Goal: Task Accomplishment & Management: Use online tool/utility

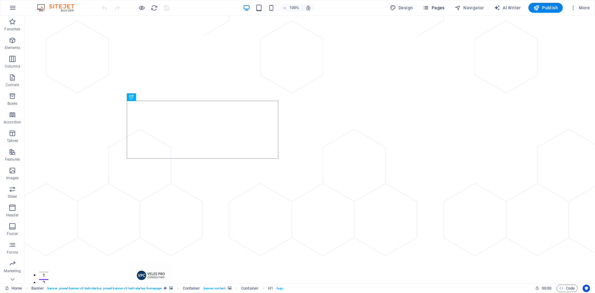
click at [429, 9] on icon "button" at bounding box center [426, 8] width 6 height 6
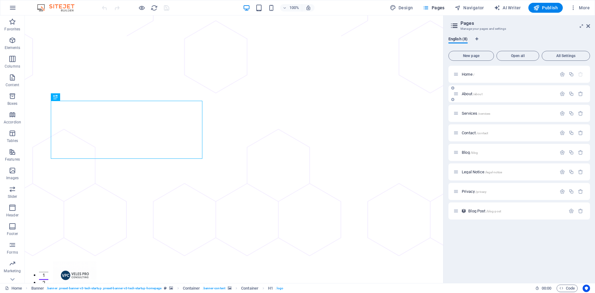
click at [472, 92] on span "About /about" at bounding box center [472, 93] width 21 height 5
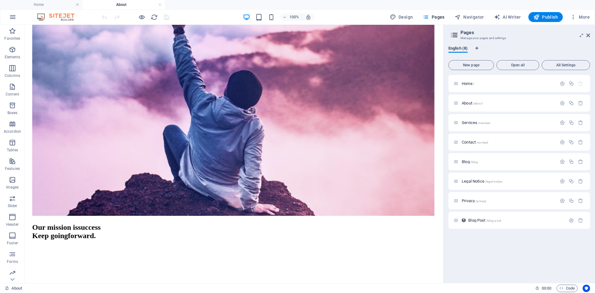
scroll to position [589, 0]
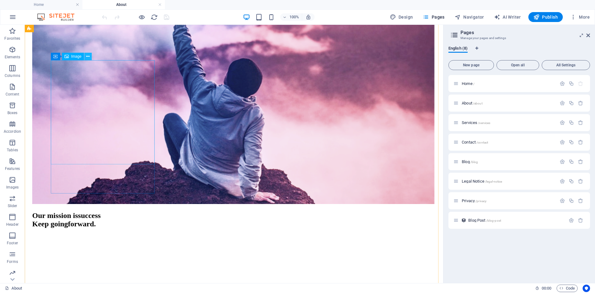
click at [87, 58] on icon at bounding box center [87, 56] width 3 height 7
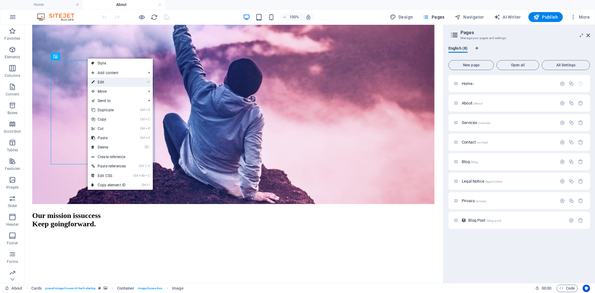
click at [123, 84] on link "⏎ Edit" at bounding box center [109, 82] width 42 height 9
select select "%"
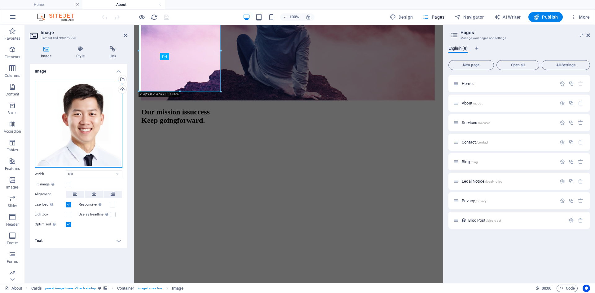
click at [110, 97] on div "Drag files here, click to choose files or select files from Files or our free s…" at bounding box center [79, 124] width 88 height 88
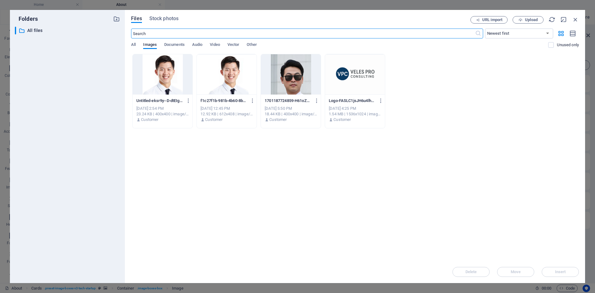
click at [522, 15] on div "Files Stock photos URL import Upload ​ Newest first Oldest first Name (A-Z) Nam…" at bounding box center [355, 146] width 460 height 273
click at [525, 20] on span "Upload" at bounding box center [531, 20] width 13 height 4
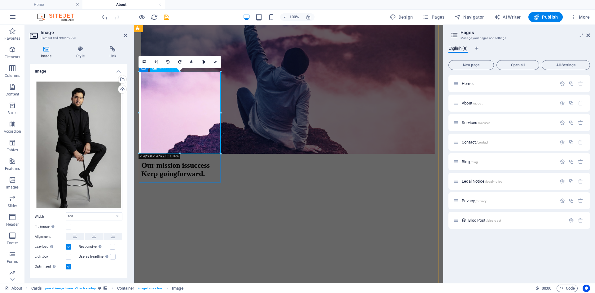
scroll to position [527, 0]
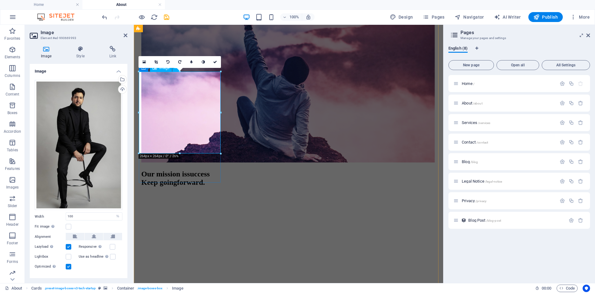
click at [212, 58] on link at bounding box center [215, 62] width 12 height 12
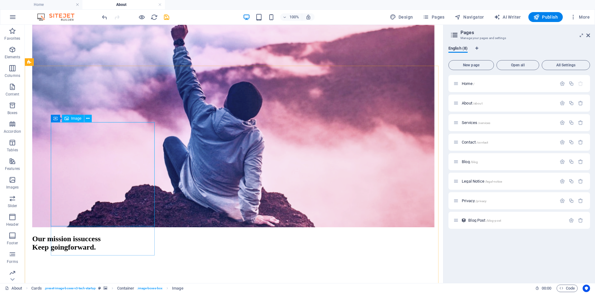
click at [77, 119] on span "Image" at bounding box center [76, 119] width 10 height 4
click at [88, 118] on icon at bounding box center [87, 118] width 3 height 7
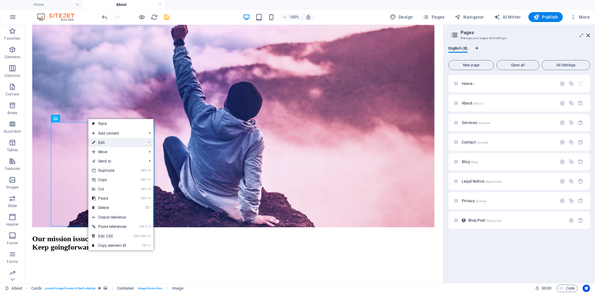
click at [105, 141] on link "⏎ Edit" at bounding box center [109, 142] width 42 height 9
select select "%"
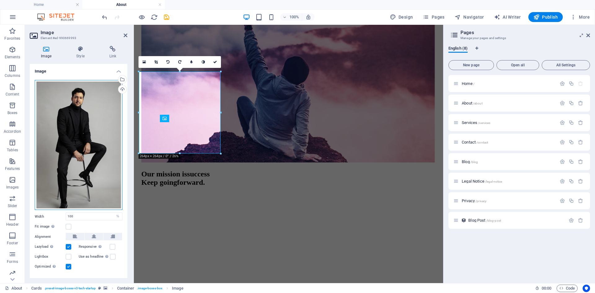
click at [84, 137] on div "Drag files here, click to choose files or select files from Files or our free s…" at bounding box center [79, 145] width 88 height 130
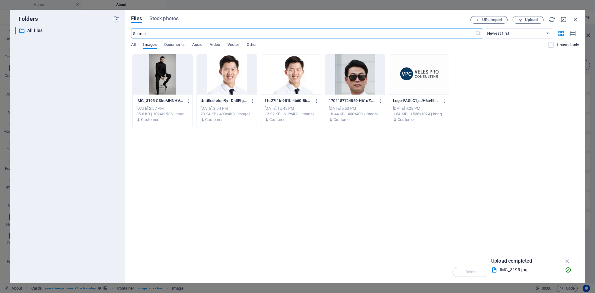
click at [164, 71] on div at bounding box center [163, 74] width 60 height 40
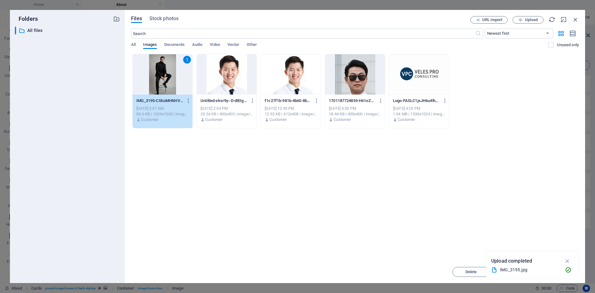
click at [164, 71] on div "1" at bounding box center [163, 74] width 60 height 40
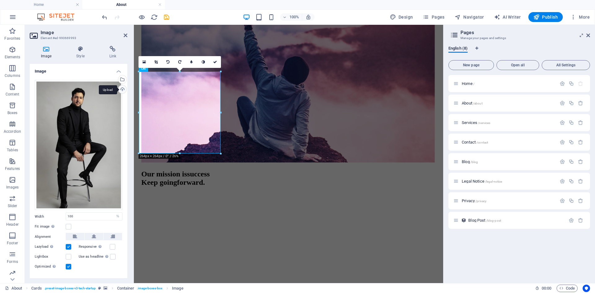
click at [122, 91] on div "Upload" at bounding box center [121, 89] width 9 height 9
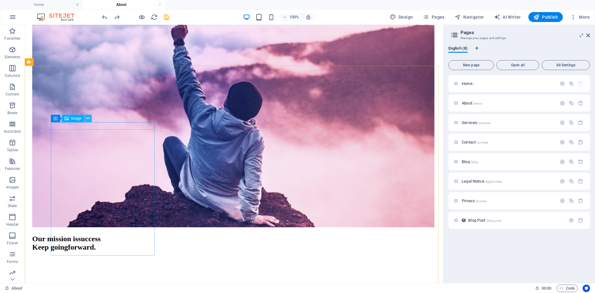
click at [86, 120] on icon at bounding box center [87, 118] width 3 height 7
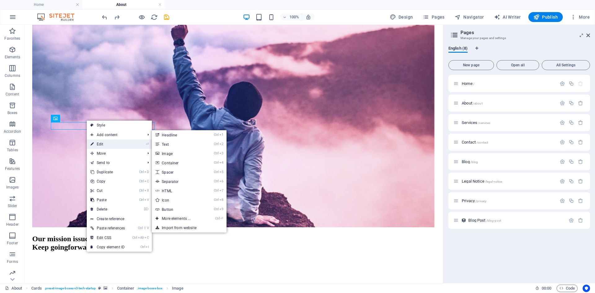
click at [104, 144] on link "⏎ Edit" at bounding box center [108, 144] width 42 height 9
select select "%"
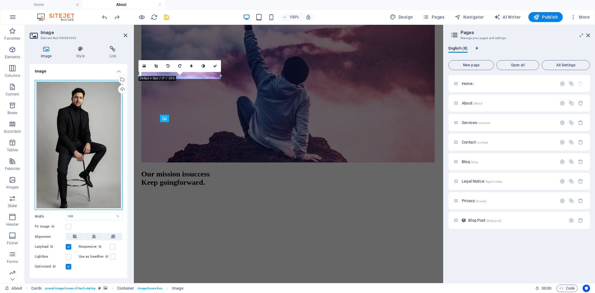
click at [71, 135] on div "Drag files here, click to choose files or select files from Files or our free s…" at bounding box center [79, 145] width 88 height 130
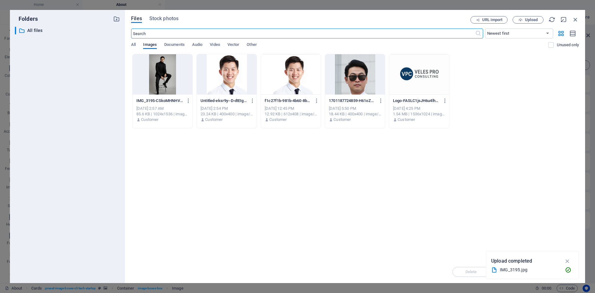
click at [173, 68] on div at bounding box center [163, 74] width 60 height 40
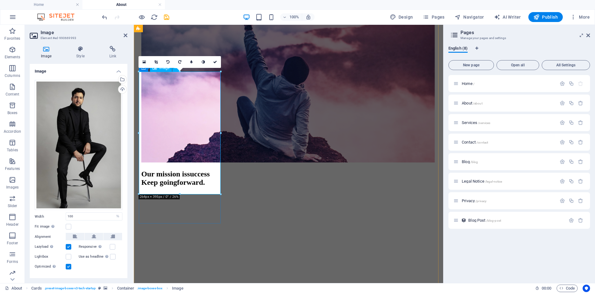
drag, startPoint x: 313, startPoint y: 218, endPoint x: 181, endPoint y: 135, distance: 155.5
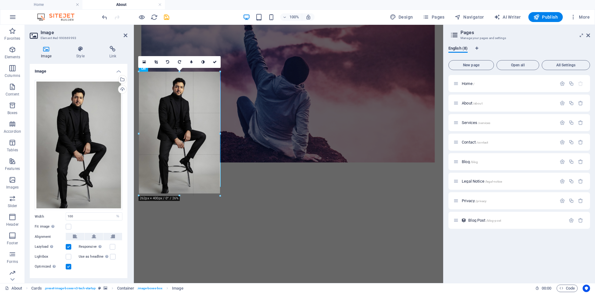
drag, startPoint x: 179, startPoint y: 194, endPoint x: 205, endPoint y: 195, distance: 26.1
type input "260"
select select "px"
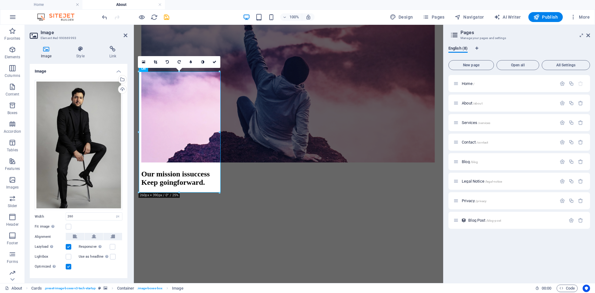
type input "100"
select select "%"
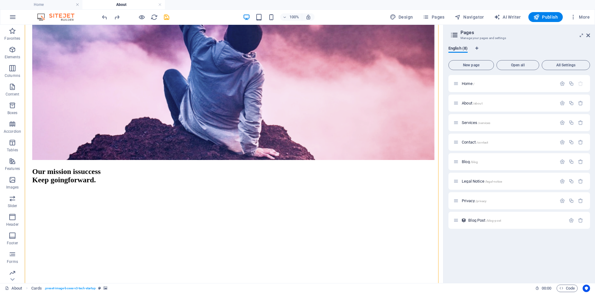
scroll to position [620, 0]
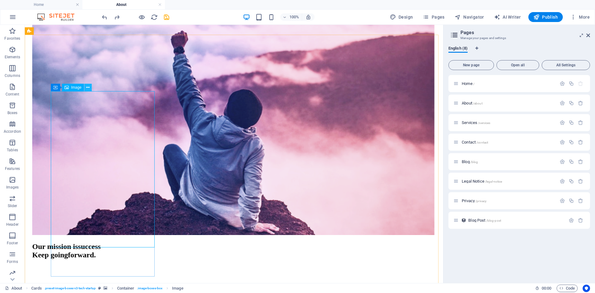
click at [87, 90] on icon at bounding box center [87, 87] width 3 height 7
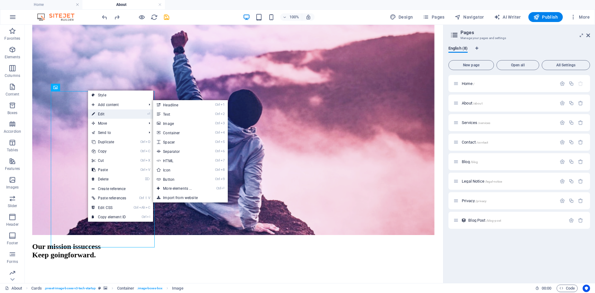
click at [102, 113] on link "⏎ Edit" at bounding box center [109, 113] width 42 height 9
select select "%"
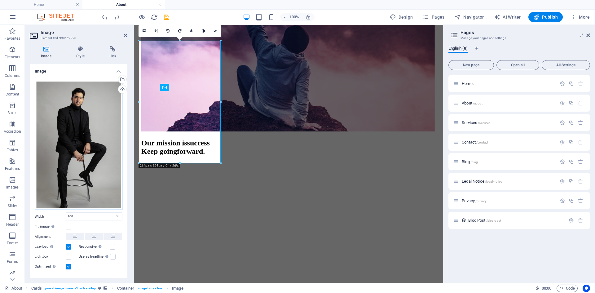
click at [82, 126] on div "Drag files here, click to choose files or select files from Files or our free s…" at bounding box center [79, 145] width 88 height 130
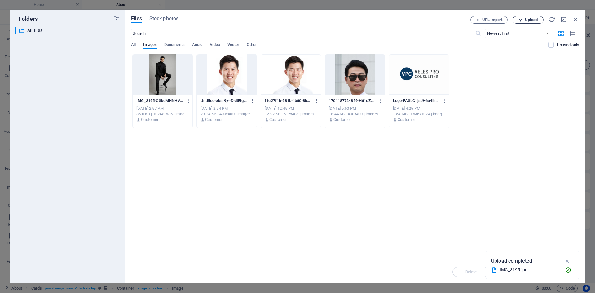
click at [526, 17] on button "Upload" at bounding box center [528, 19] width 31 height 7
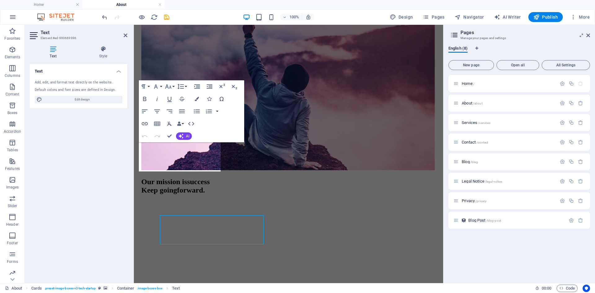
scroll to position [538, 0]
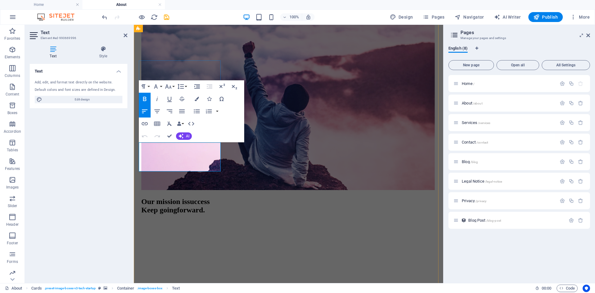
drag, startPoint x: 182, startPoint y: 162, endPoint x: 141, endPoint y: 166, distance: 41.4
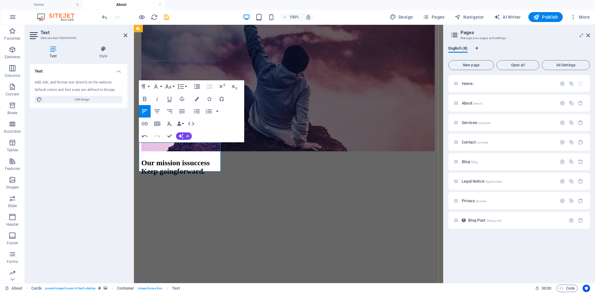
drag, startPoint x: 181, startPoint y: 151, endPoint x: 151, endPoint y: 152, distance: 30.4
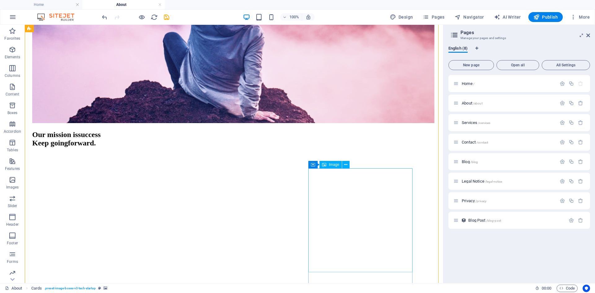
scroll to position [662, 0]
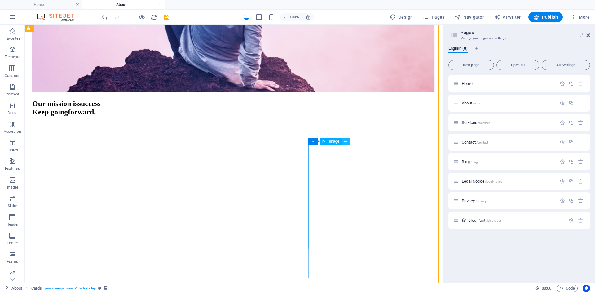
click at [346, 141] on icon at bounding box center [345, 141] width 3 height 7
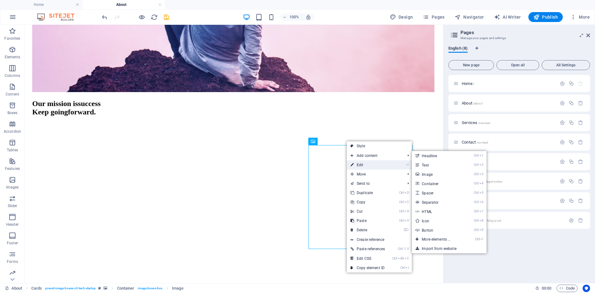
click at [363, 165] on link "⏎ Edit" at bounding box center [368, 164] width 42 height 9
select select "%"
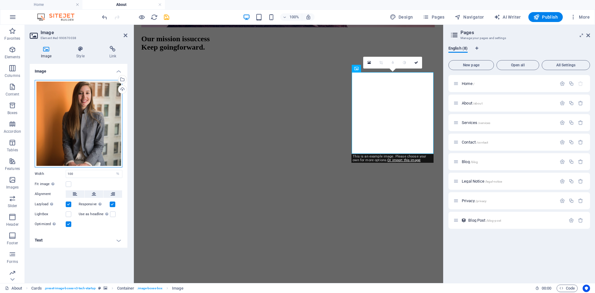
click at [100, 113] on div "Drag files here, click to choose files or select files from Files or our free s…" at bounding box center [79, 123] width 88 height 87
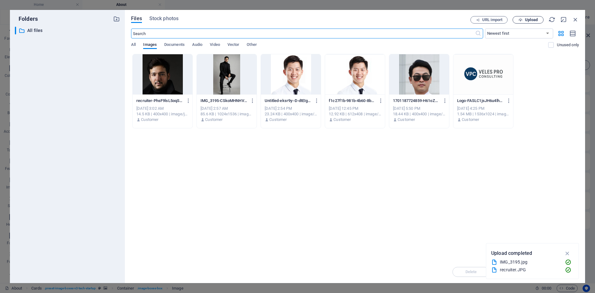
click at [535, 22] on span "Upload" at bounding box center [531, 20] width 13 height 4
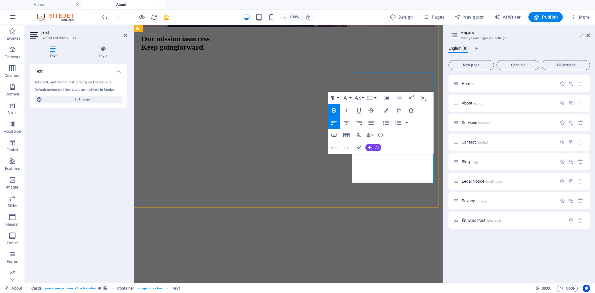
drag, startPoint x: 401, startPoint y: 163, endPoint x: 363, endPoint y: 164, distance: 38.2
drag, startPoint x: 388, startPoint y: 174, endPoint x: 359, endPoint y: 175, distance: 28.2
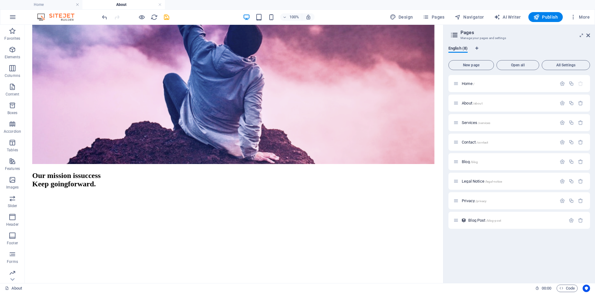
scroll to position [648, 0]
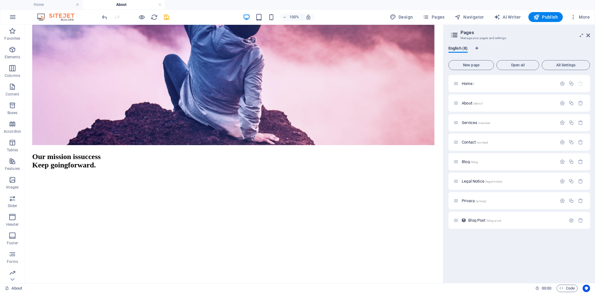
click at [561, 259] on div "Home / About /about Services /services Contact /contact Blog /blog Legal Notice…" at bounding box center [520, 176] width 142 height 203
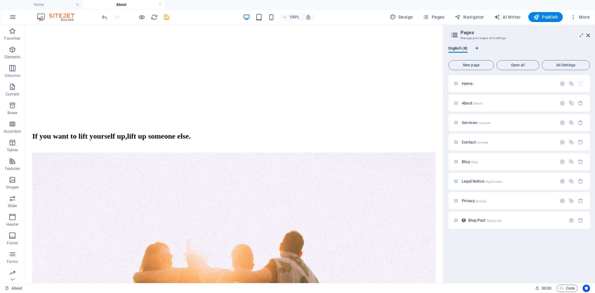
scroll to position [880, 0]
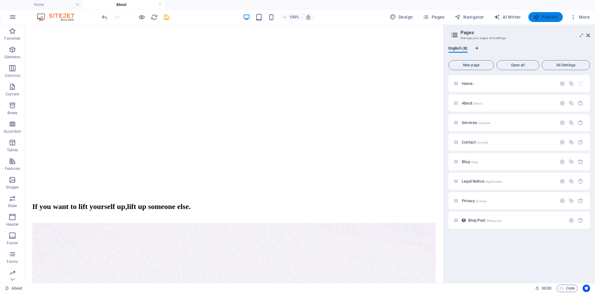
click at [546, 15] on span "Publish" at bounding box center [546, 17] width 24 height 6
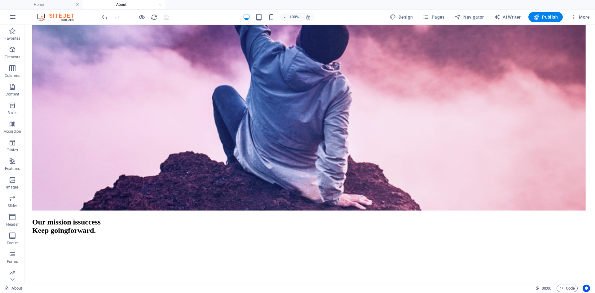
scroll to position [632, 0]
